Goal: Information Seeking & Learning: Check status

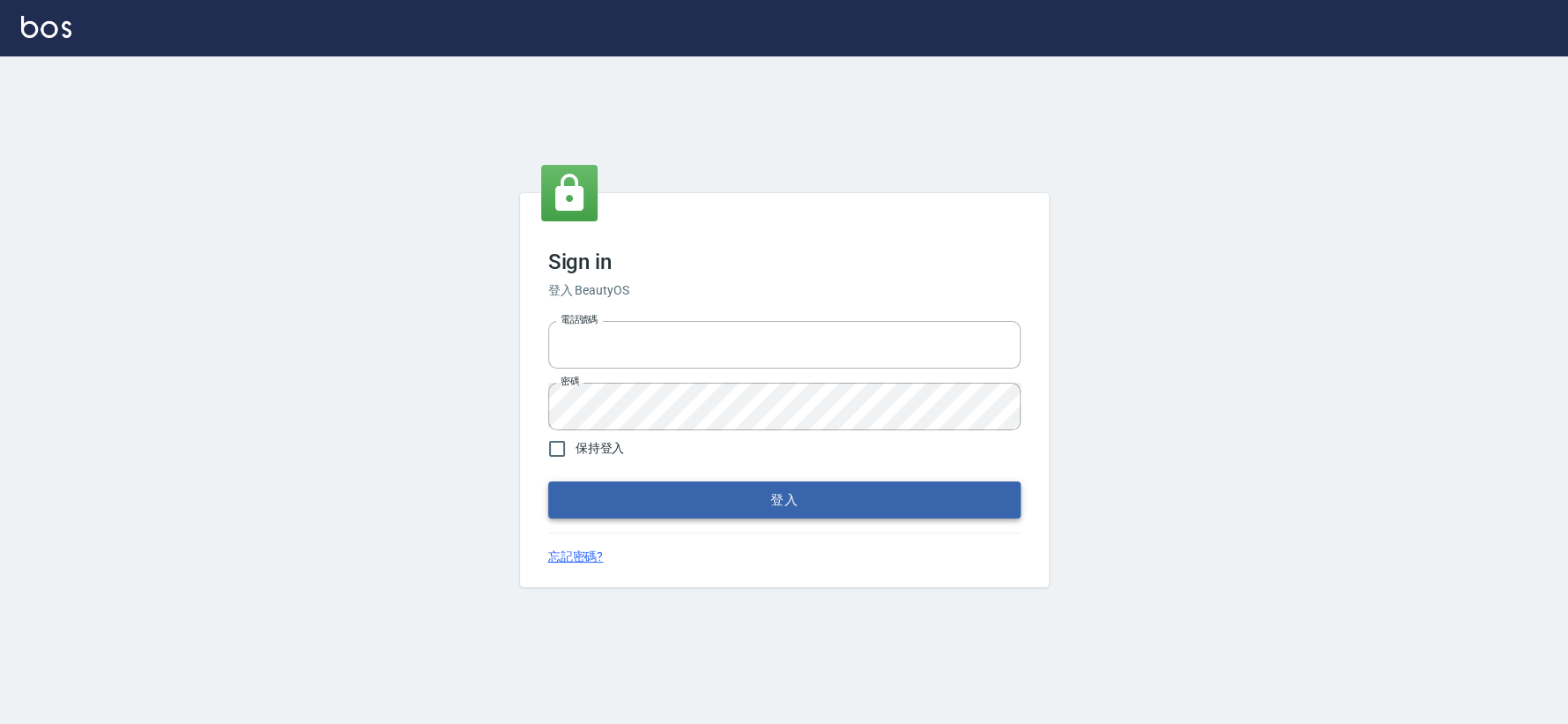
type input "0426653545"
click at [777, 504] on button "登入" at bounding box center [784, 500] width 472 height 37
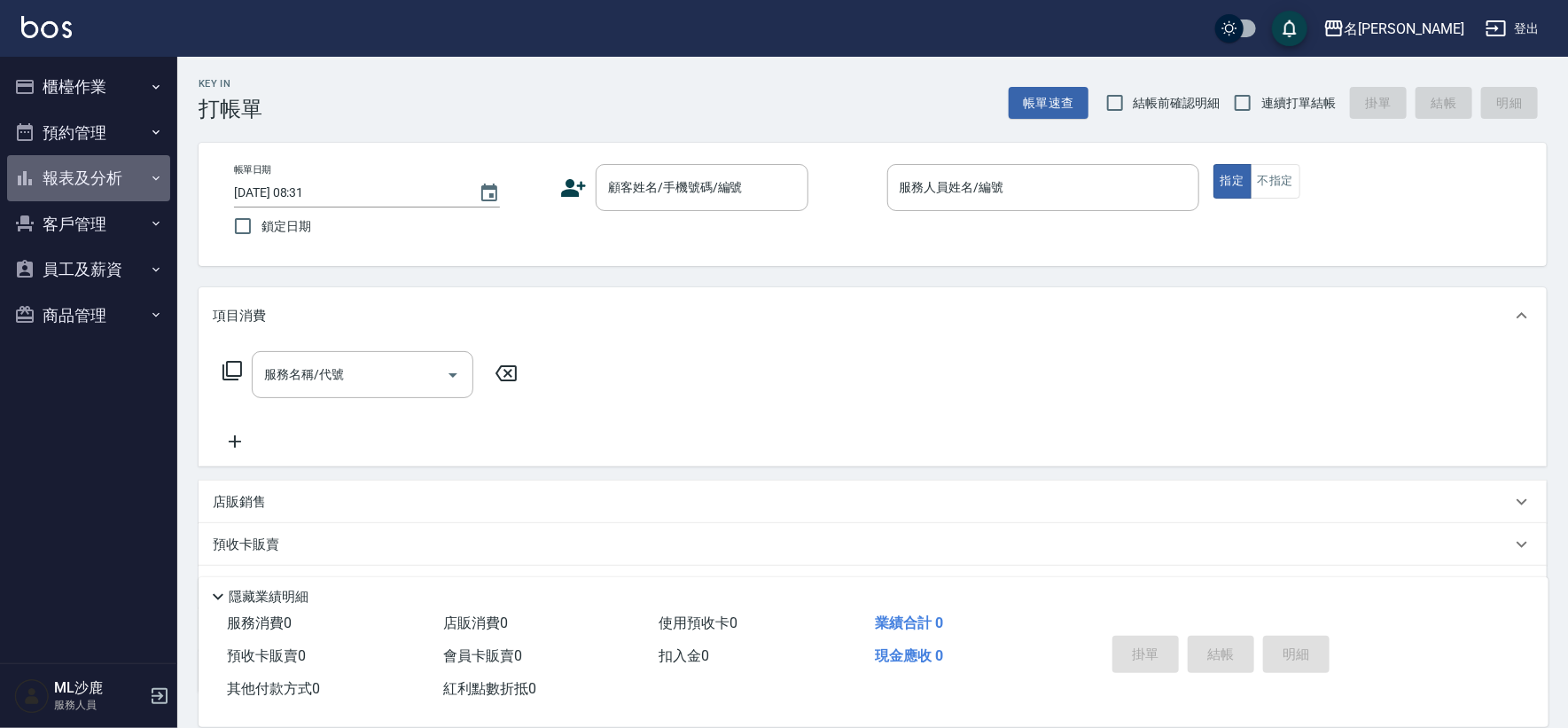
click at [55, 187] on button "報表及分析" at bounding box center [88, 178] width 163 height 46
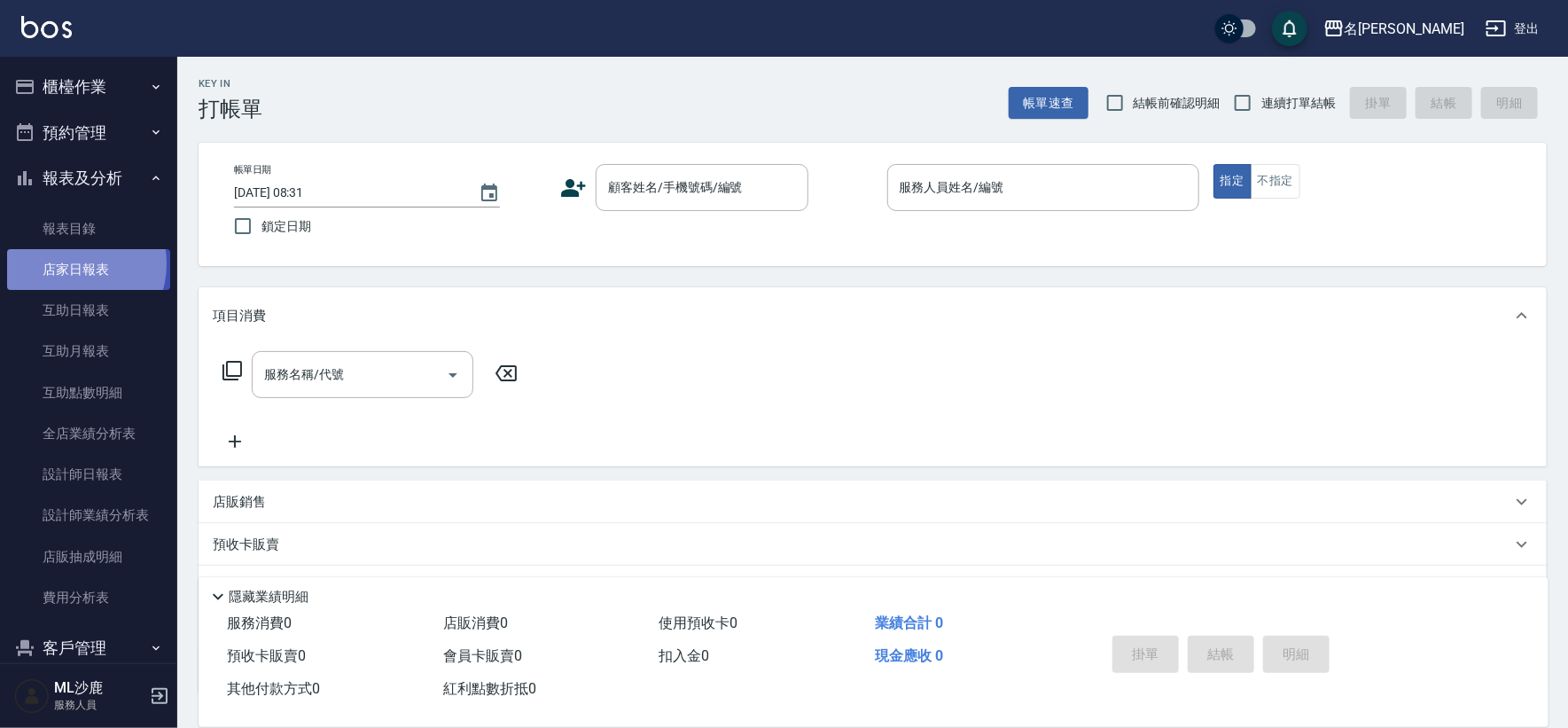
click at [74, 264] on link "店家日報表" at bounding box center [88, 269] width 163 height 41
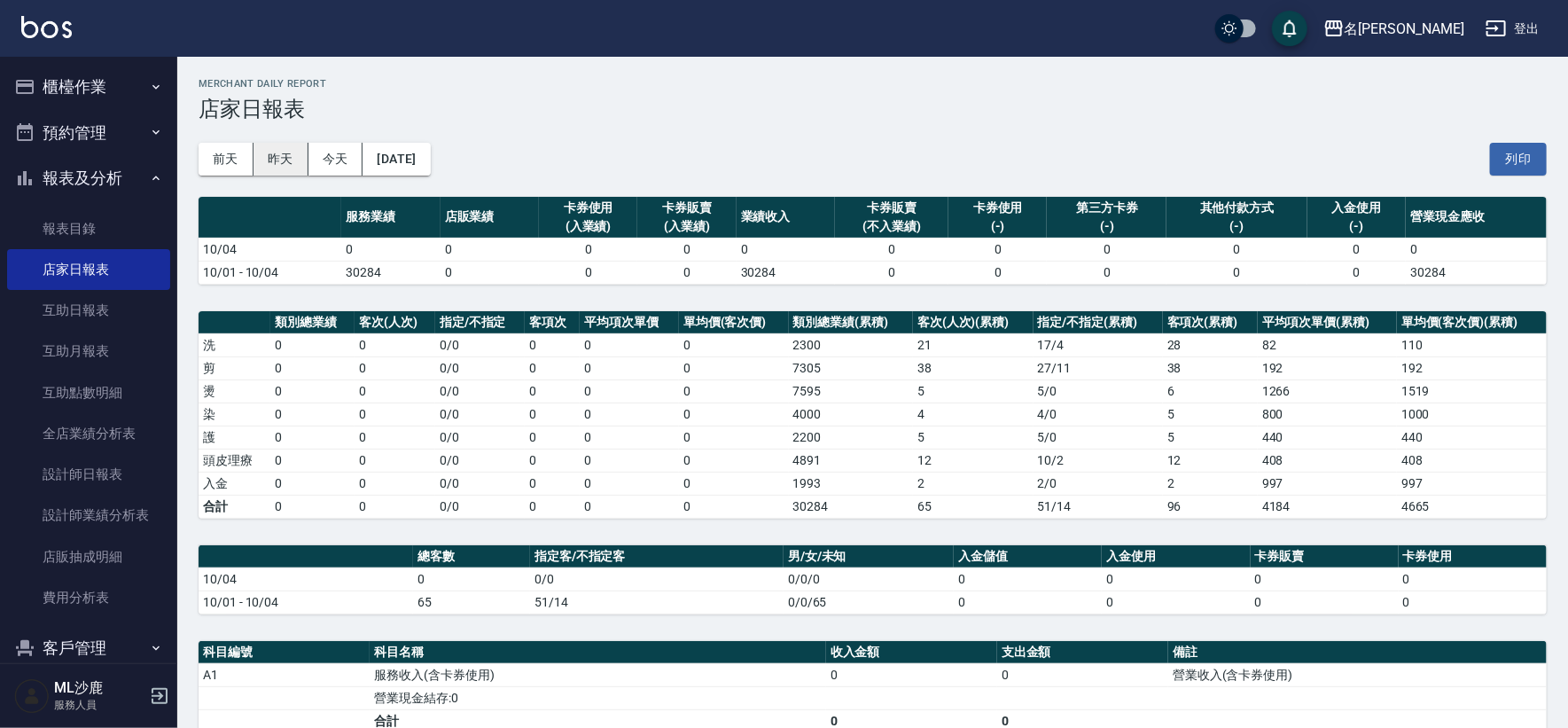
click at [282, 167] on button "昨天" at bounding box center [281, 159] width 55 height 33
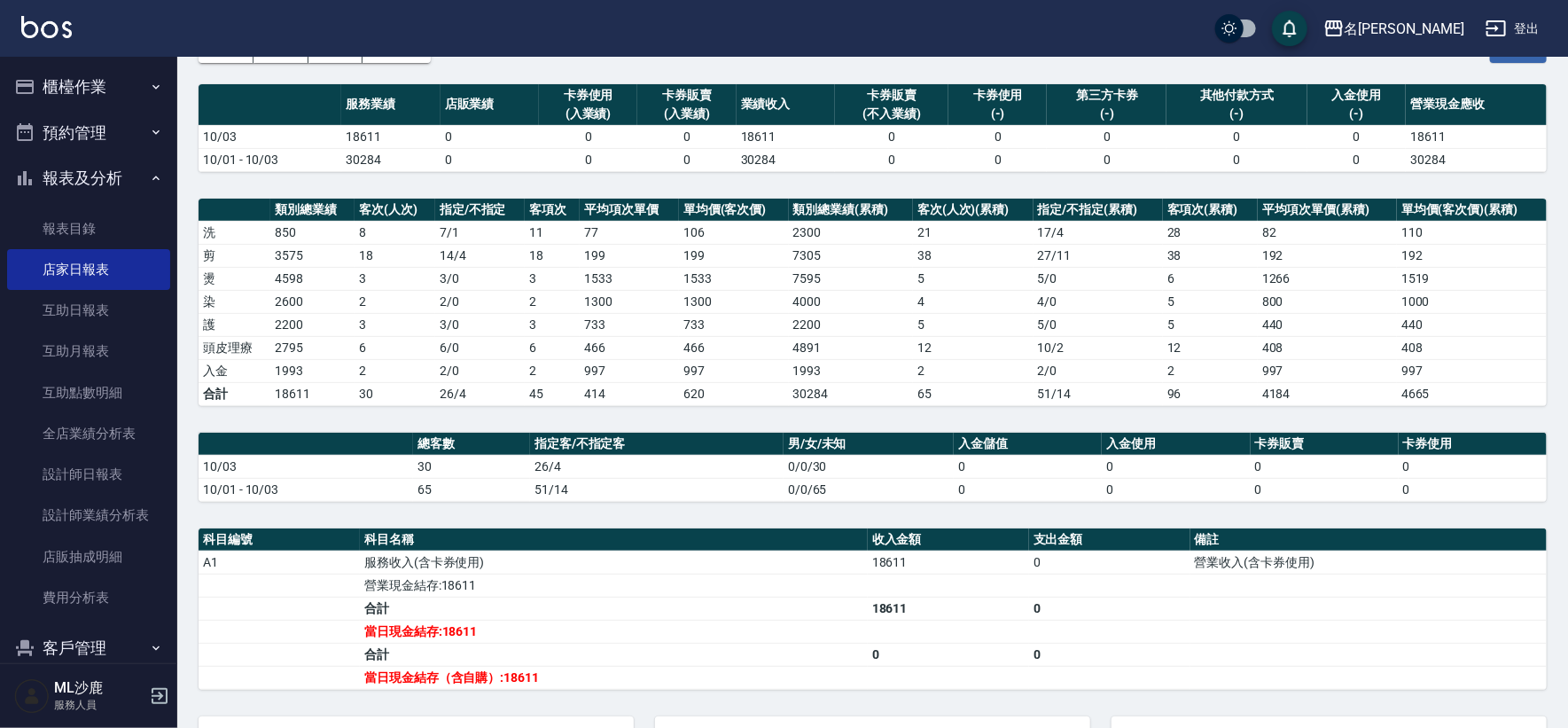
scroll to position [122, 0]
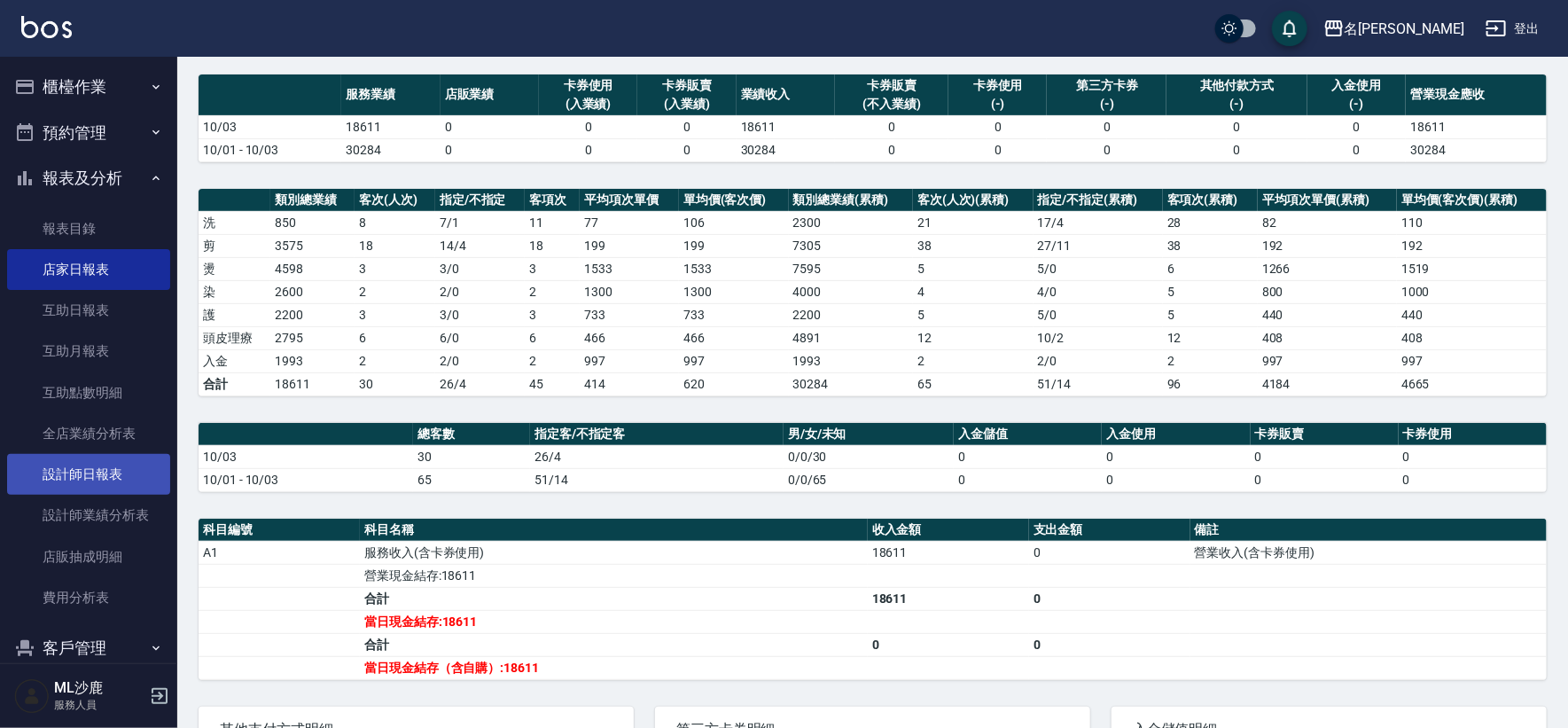
click at [73, 464] on link "設計師日報表" at bounding box center [88, 474] width 163 height 41
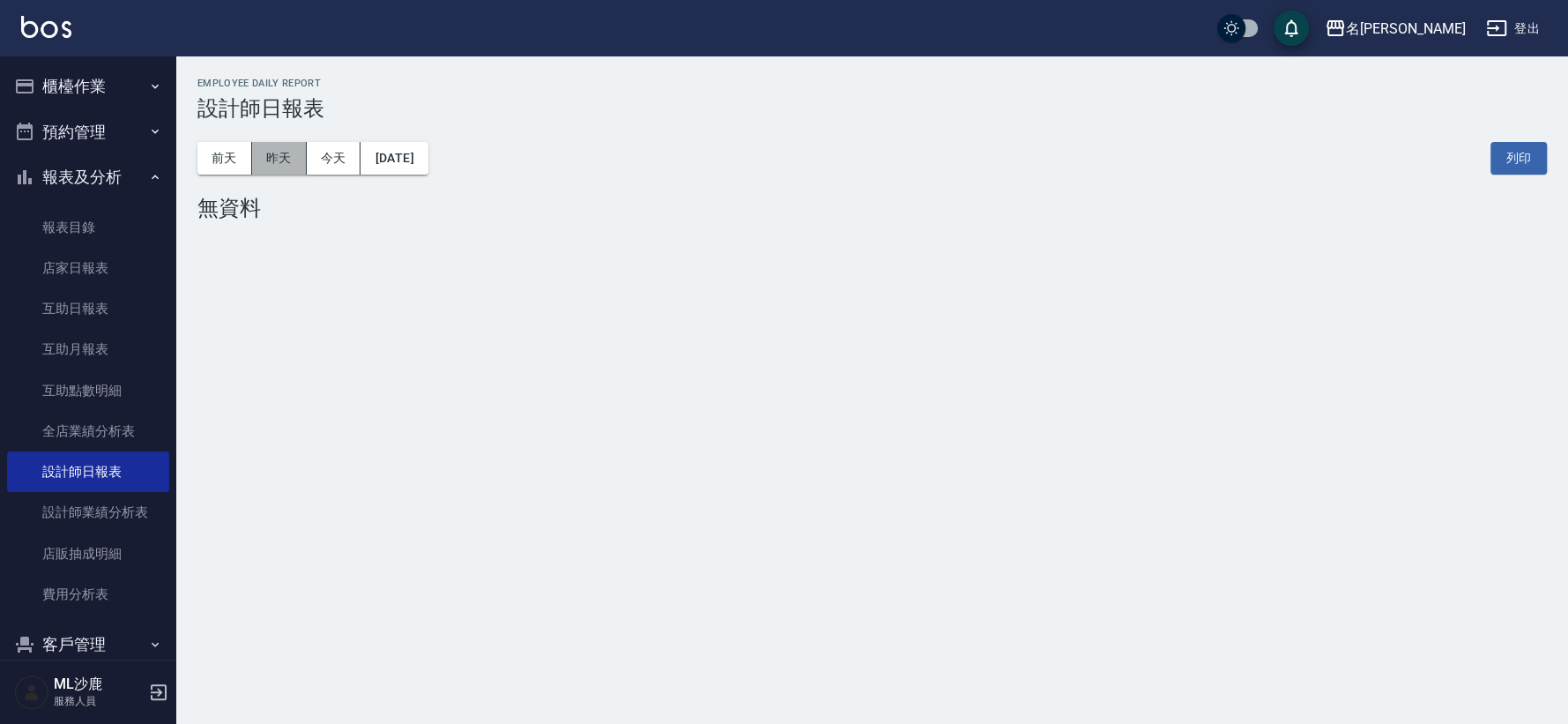
click at [280, 155] on button "昨天" at bounding box center [279, 159] width 55 height 33
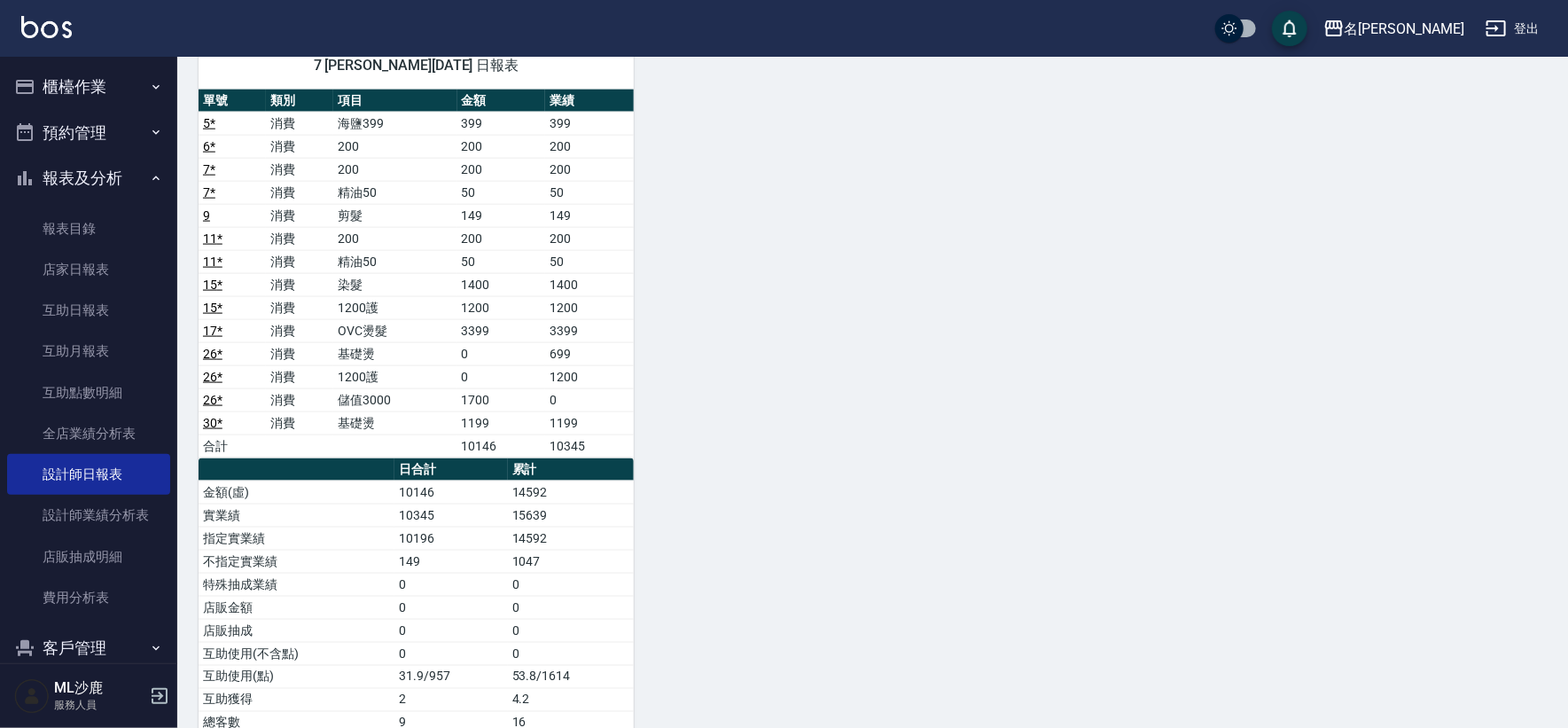
scroll to position [1088, 0]
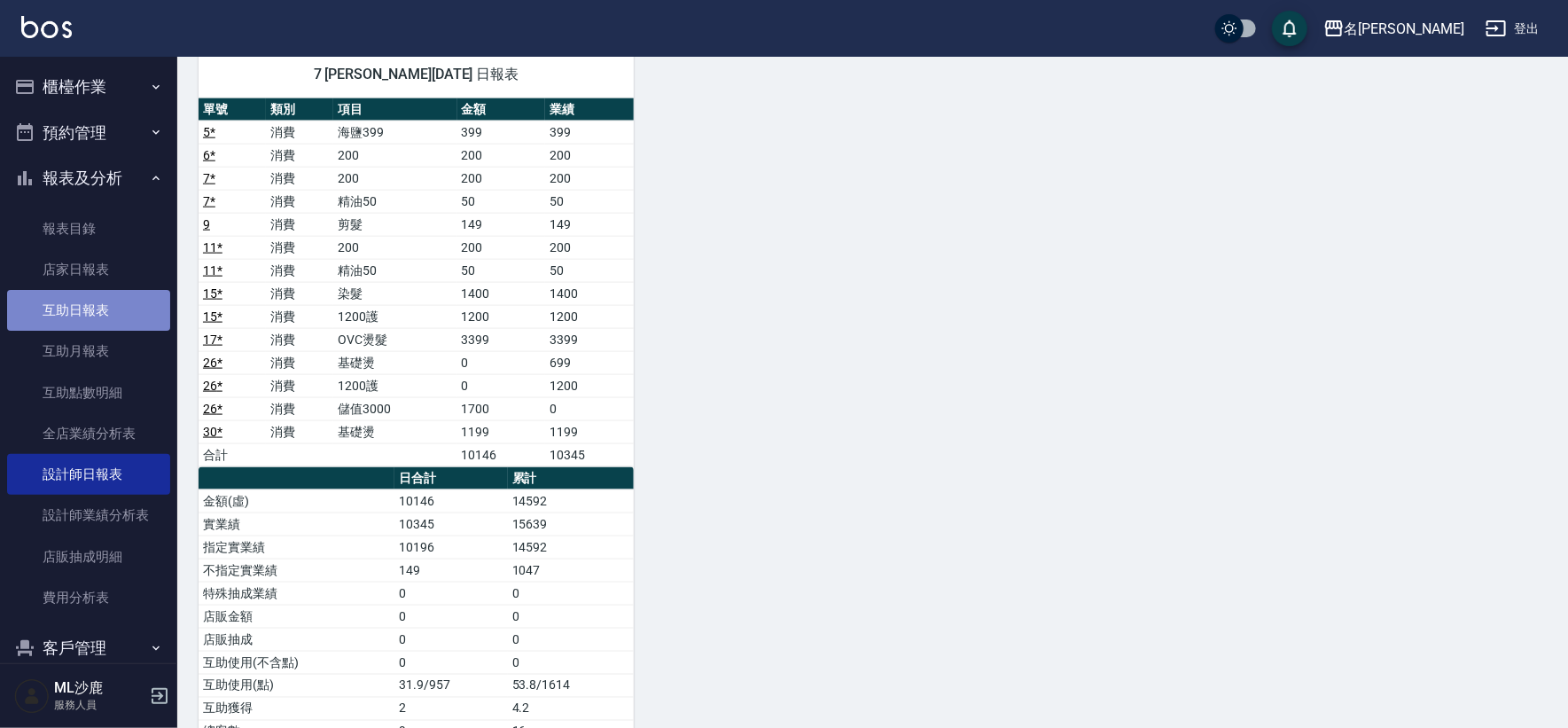
click at [96, 300] on link "互助日報表" at bounding box center [88, 310] width 163 height 41
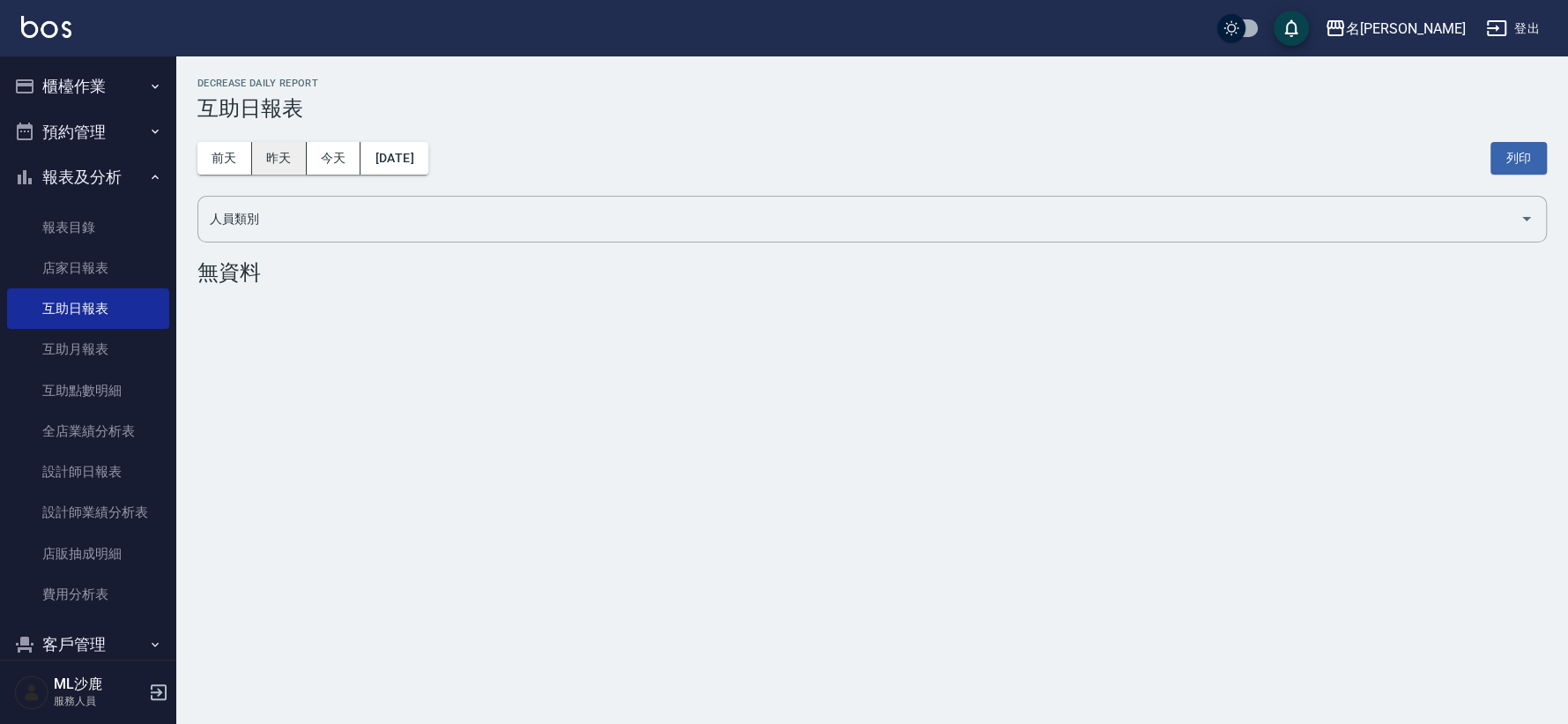
click at [278, 162] on button "昨天" at bounding box center [279, 159] width 55 height 33
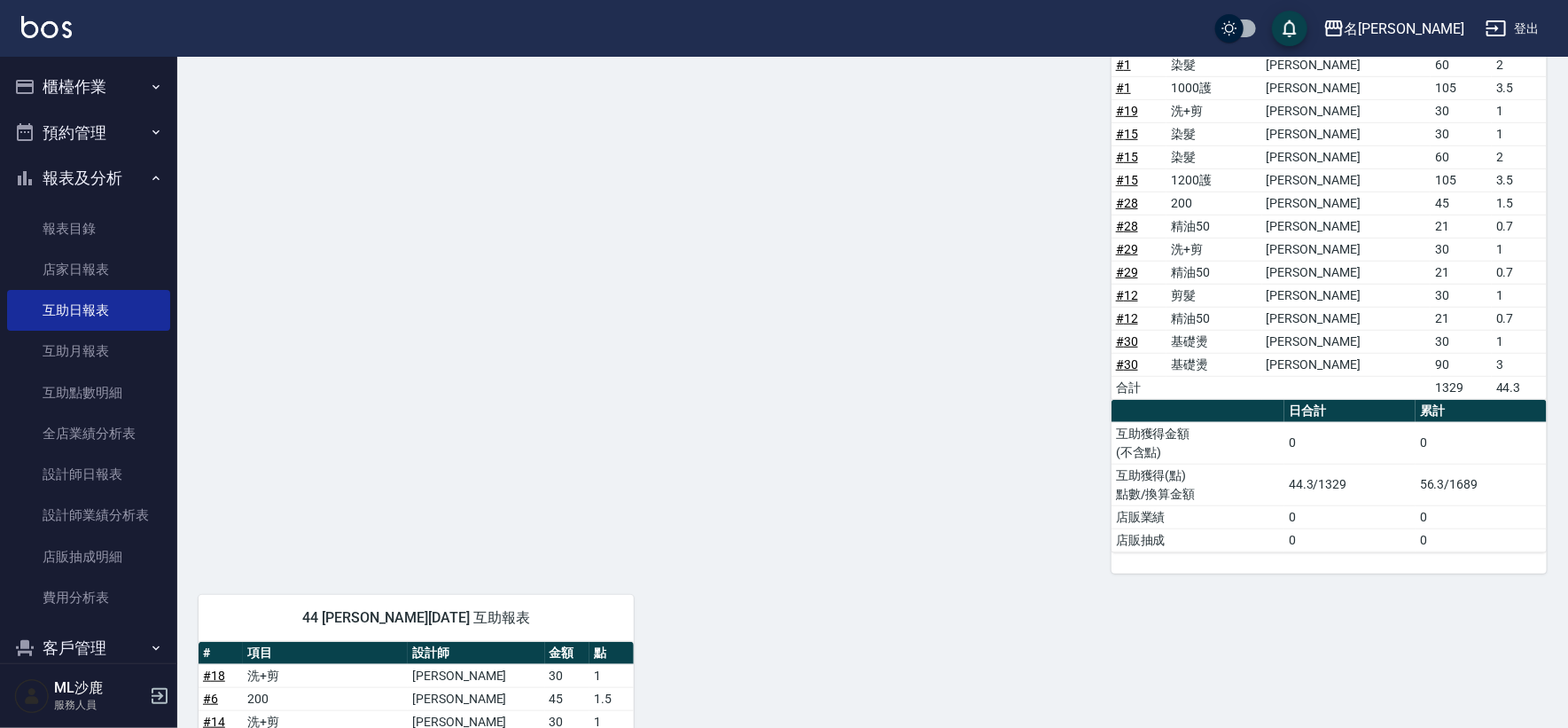
scroll to position [511, 0]
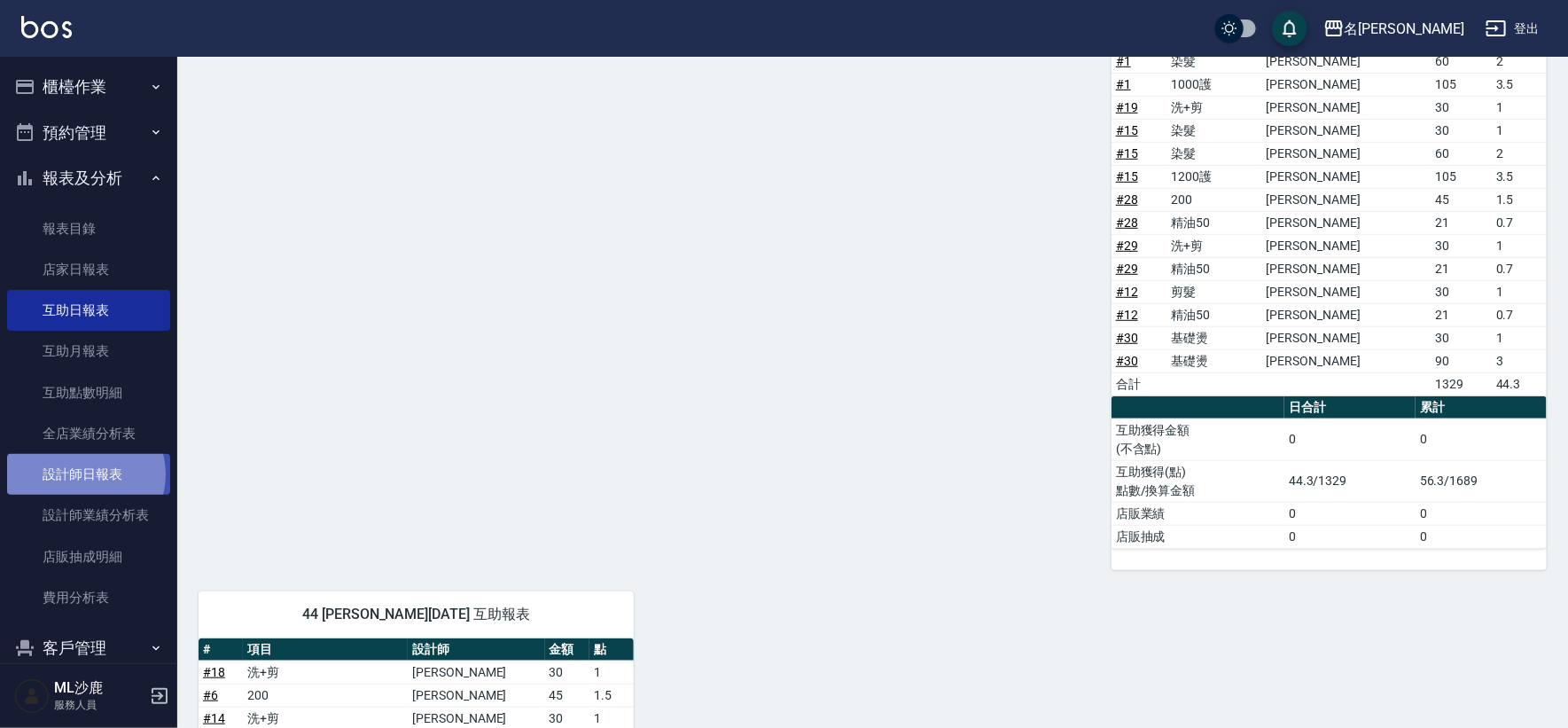
click at [85, 474] on link "設計師日報表" at bounding box center [88, 474] width 163 height 41
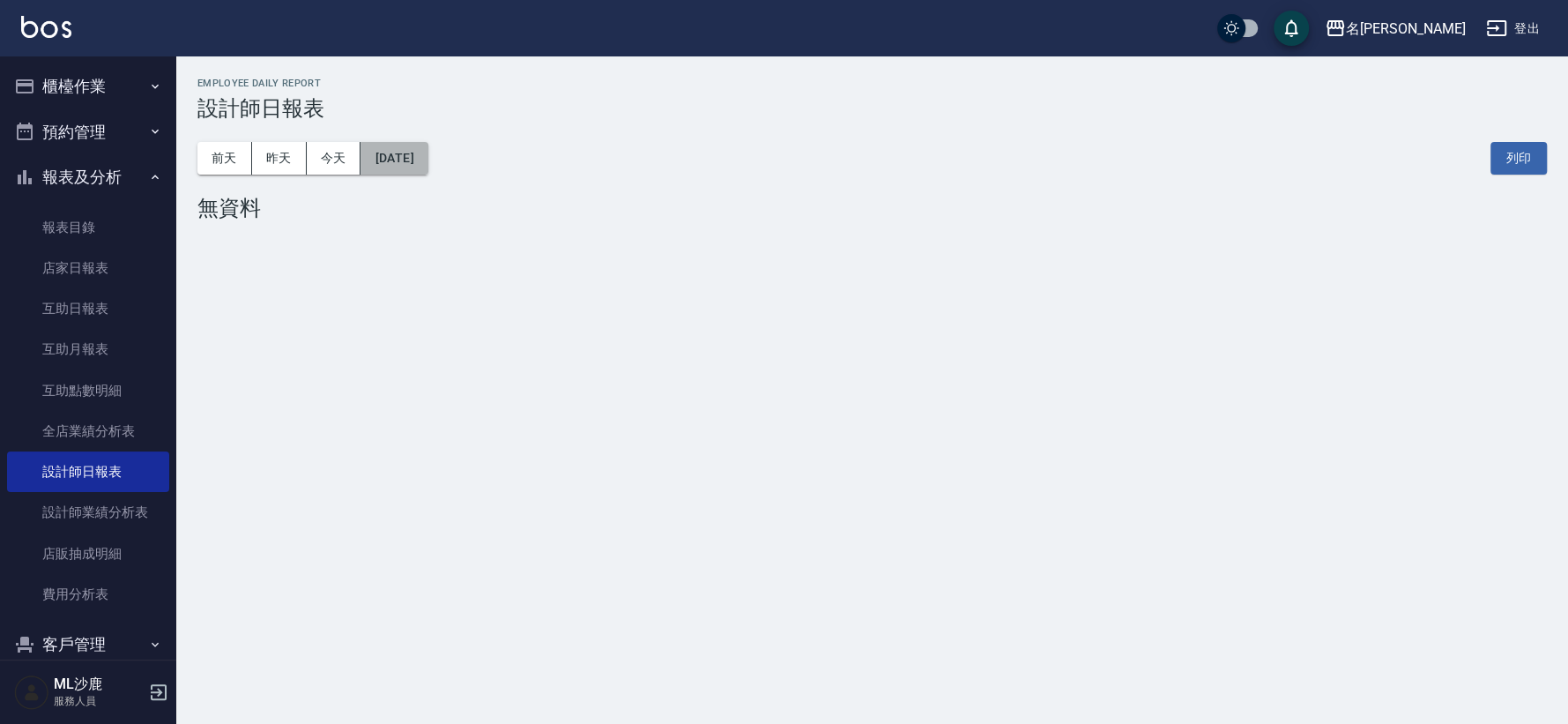
click at [406, 144] on button "[DATE]" at bounding box center [393, 159] width 67 height 33
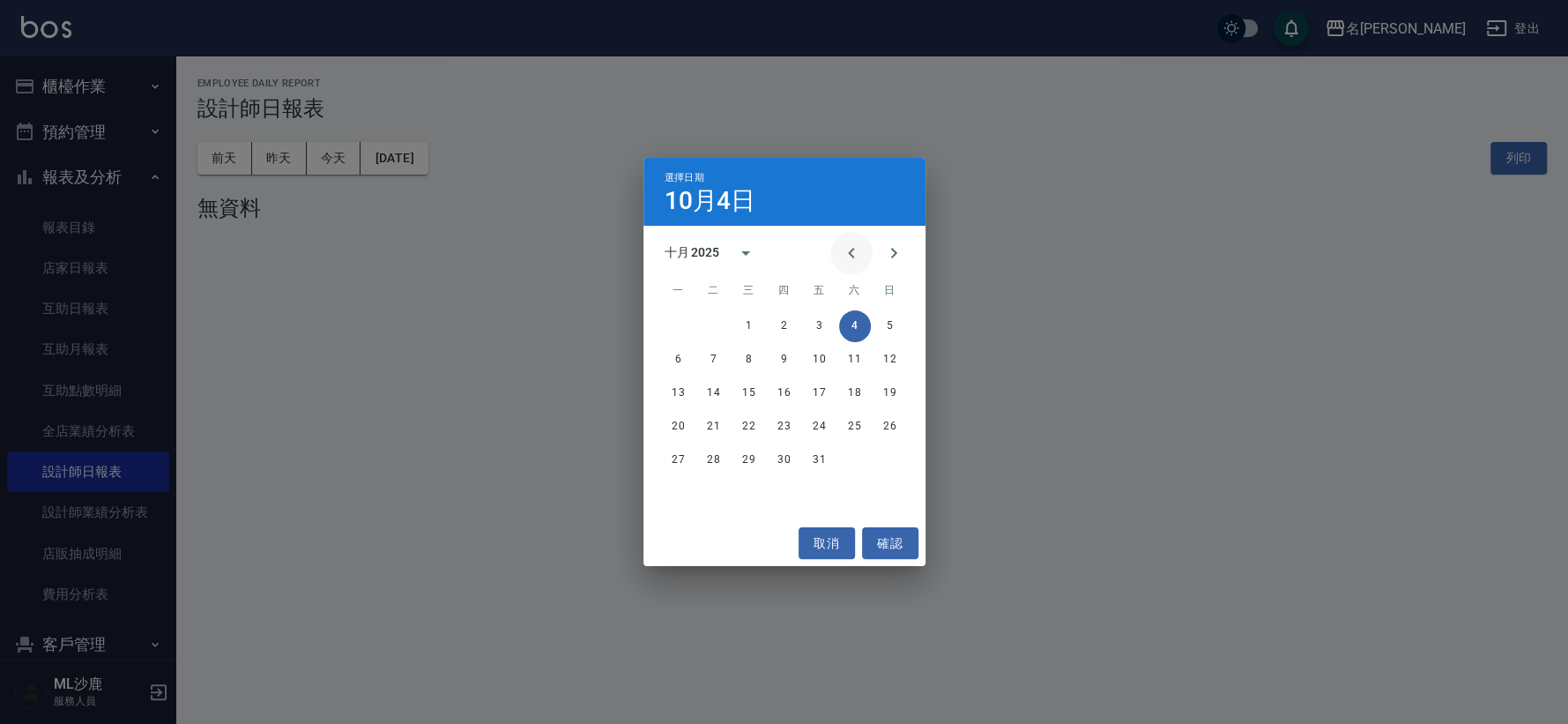
click at [859, 257] on icon "Previous month" at bounding box center [851, 253] width 21 height 21
click at [881, 430] on button "28" at bounding box center [890, 426] width 32 height 32
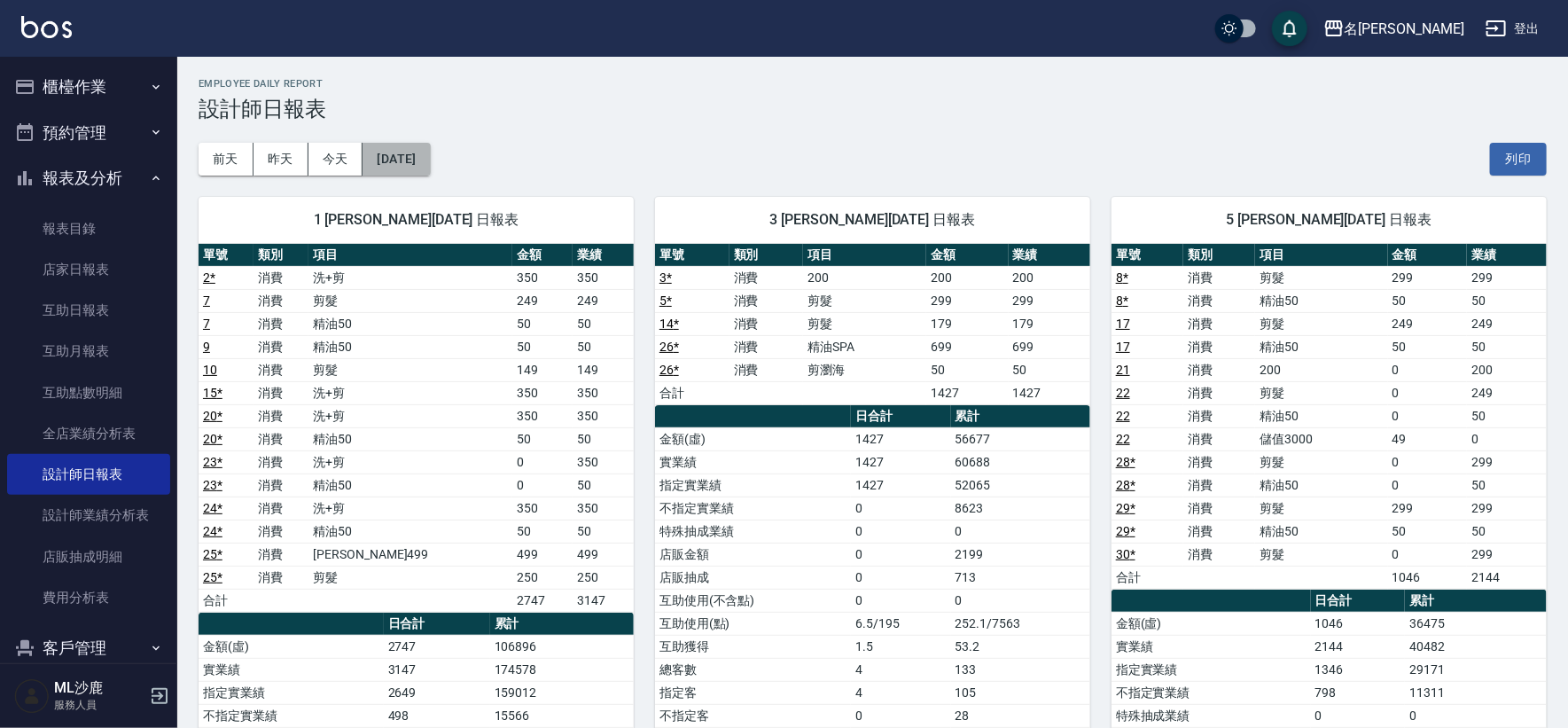
click at [429, 164] on button "[DATE]" at bounding box center [395, 159] width 67 height 33
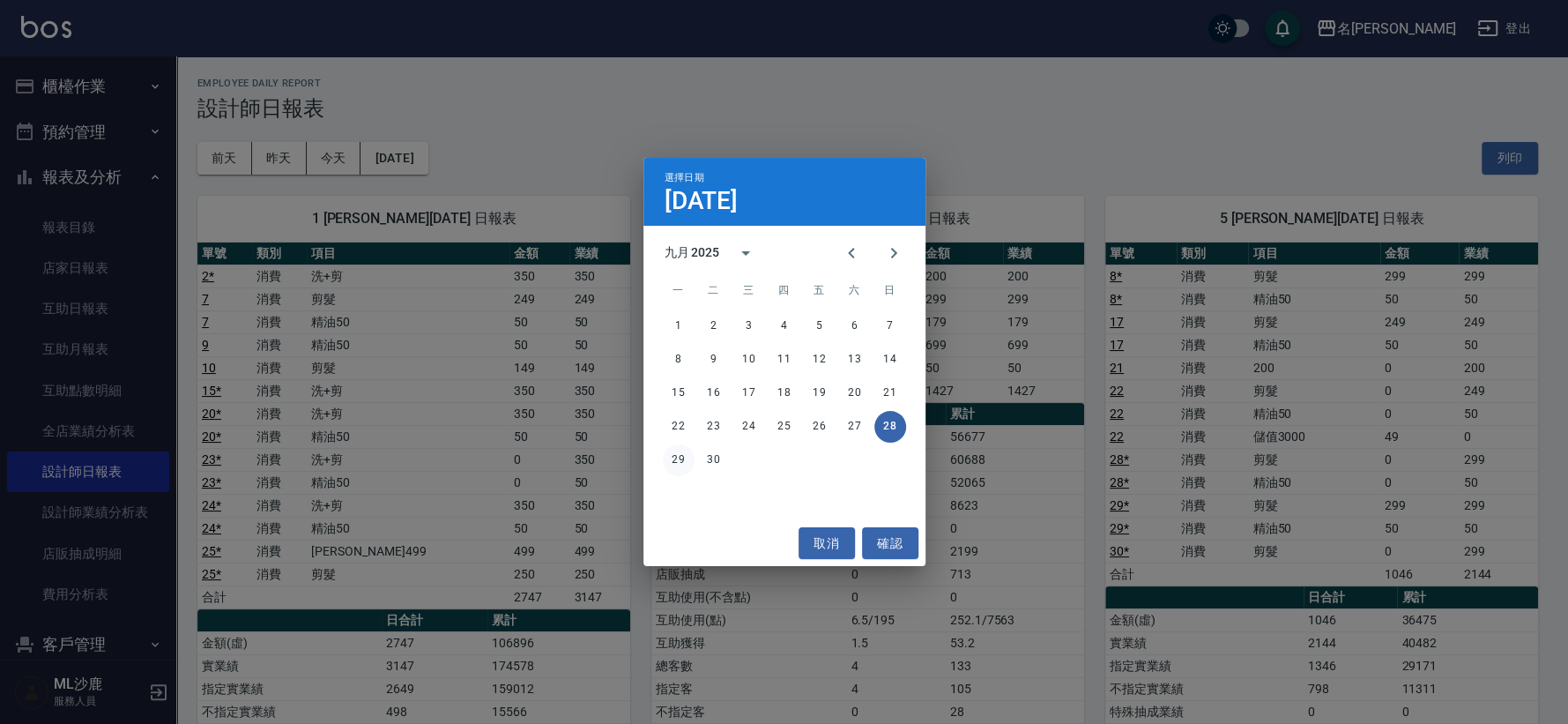
click at [668, 450] on button "29" at bounding box center [678, 460] width 32 height 32
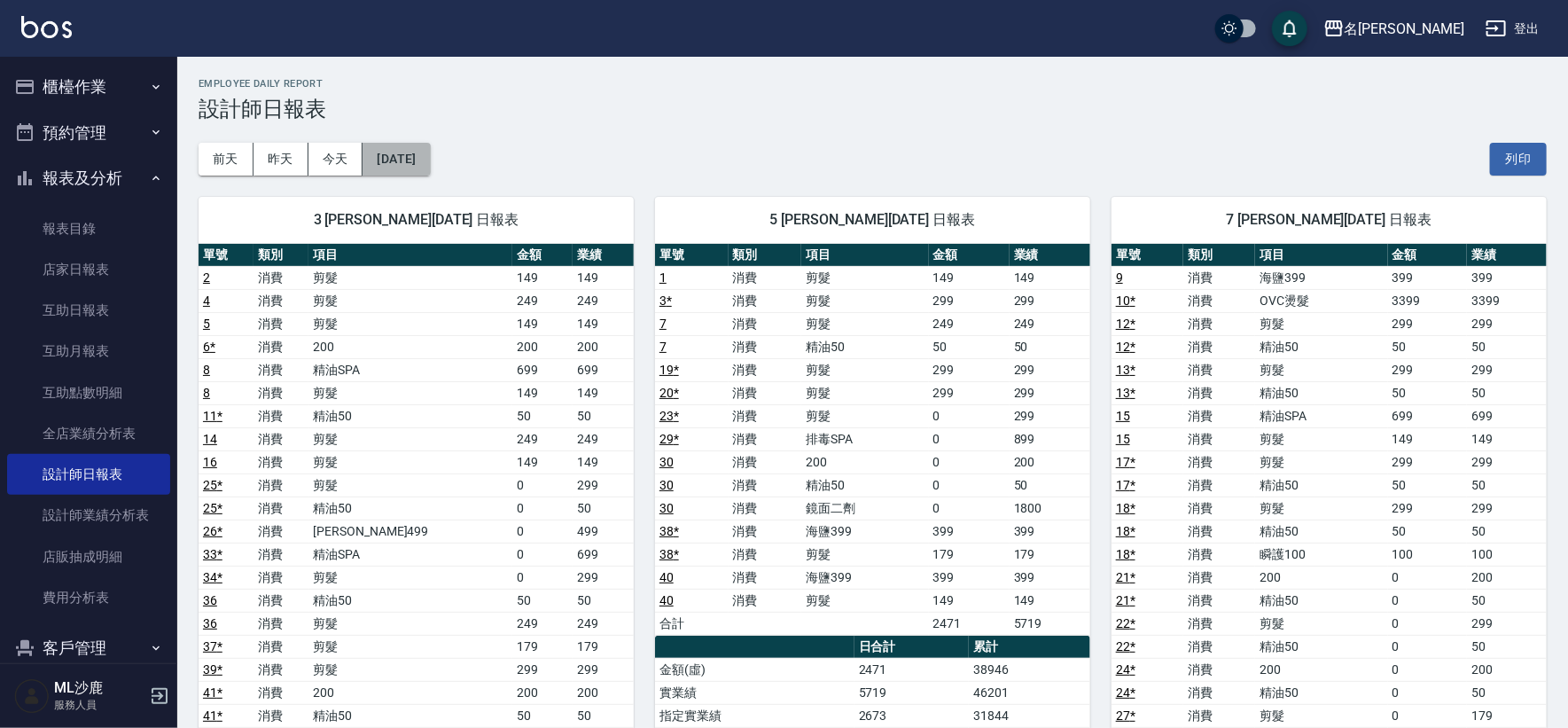
click at [429, 152] on button "[DATE]" at bounding box center [395, 159] width 67 height 33
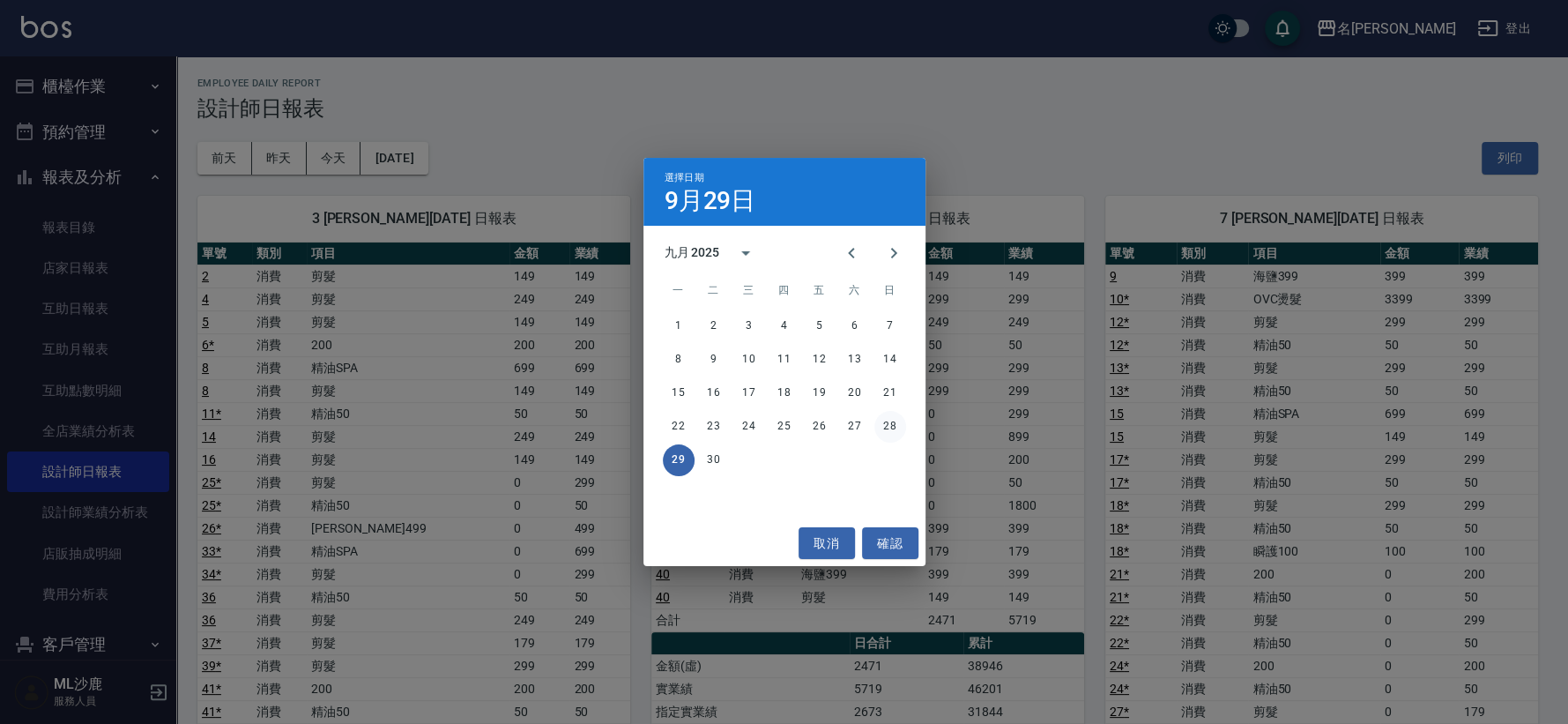
click at [892, 430] on button "28" at bounding box center [890, 426] width 32 height 32
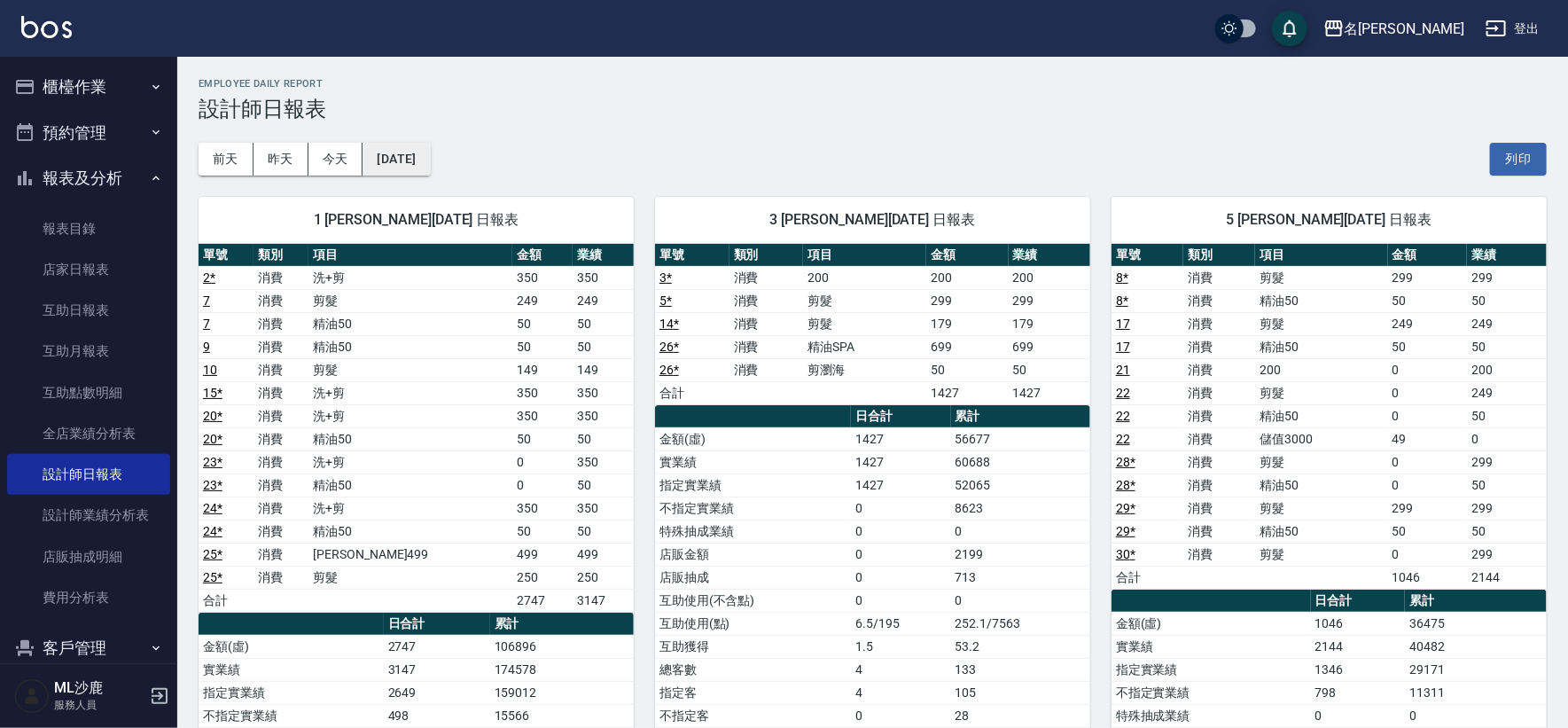
click at [429, 164] on button "[DATE]" at bounding box center [395, 159] width 67 height 33
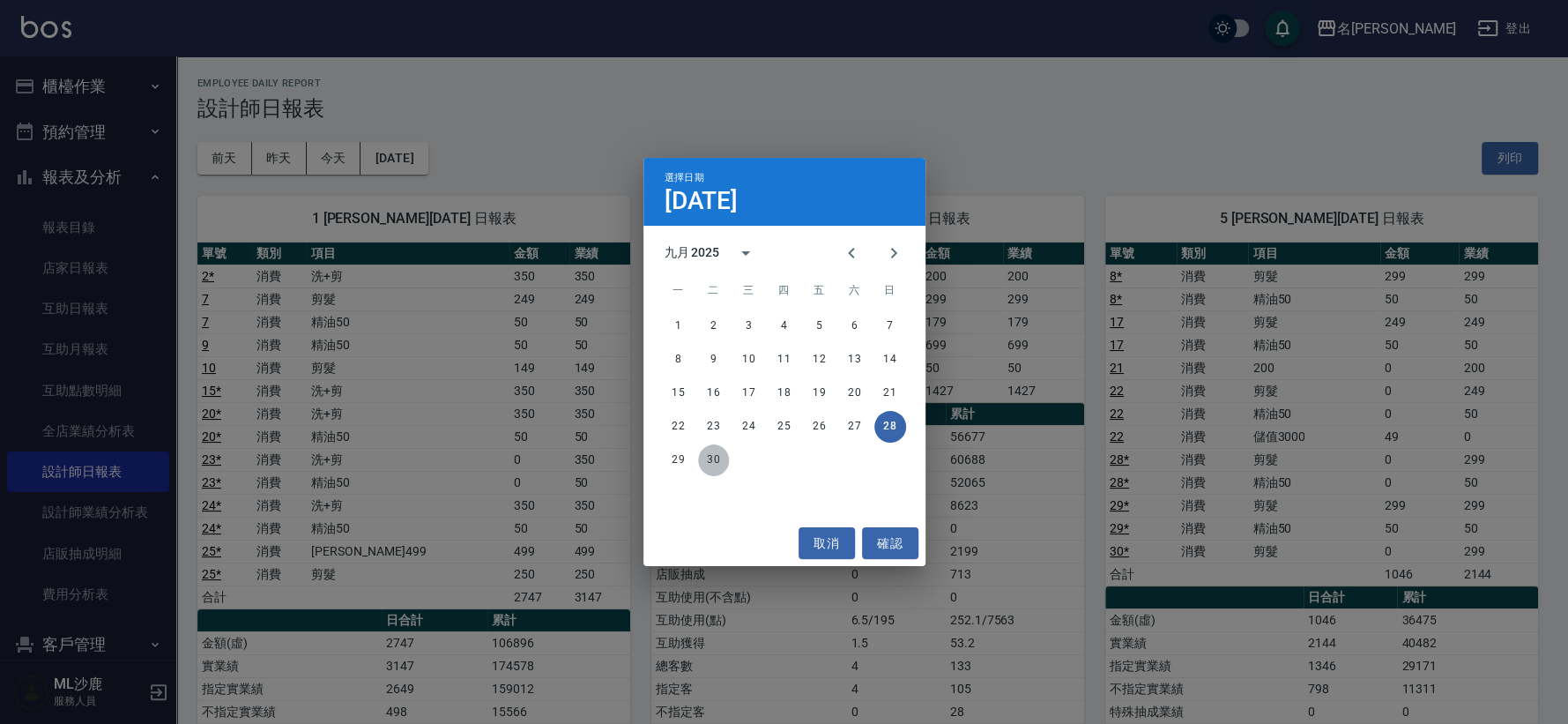
click at [725, 462] on button "30" at bounding box center [714, 460] width 32 height 32
